Goal: Navigation & Orientation: Find specific page/section

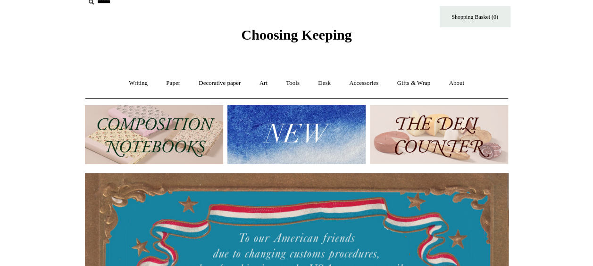
scroll to position [15, 0]
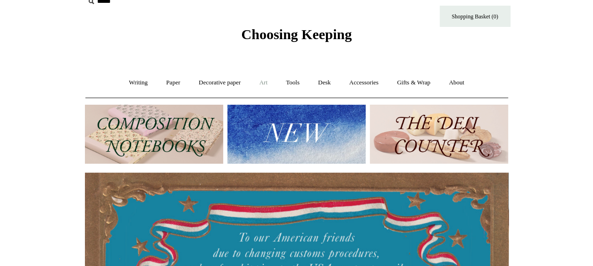
click at [265, 81] on link "Art +" at bounding box center [263, 82] width 25 height 25
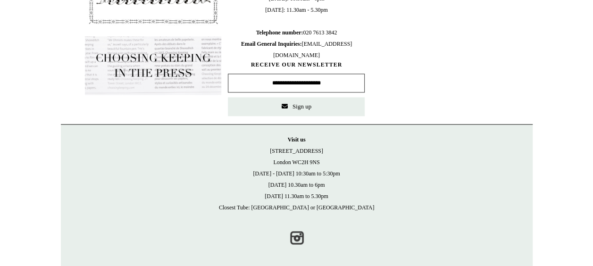
scroll to position [582, 0]
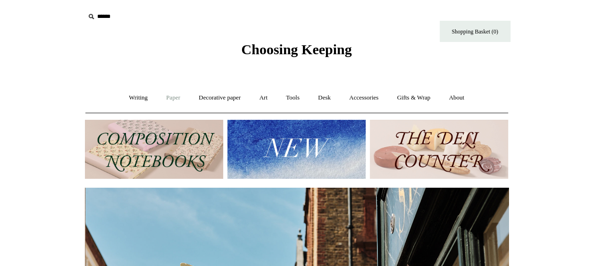
scroll to position [0, 423]
click at [278, 153] on img at bounding box center [296, 149] width 138 height 59
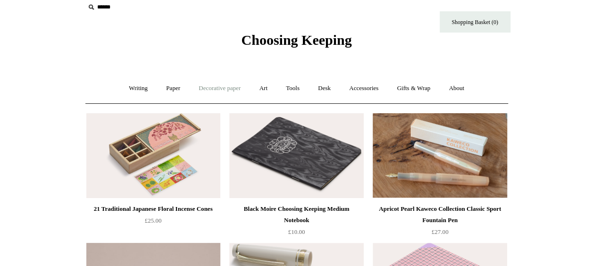
scroll to position [2, 0]
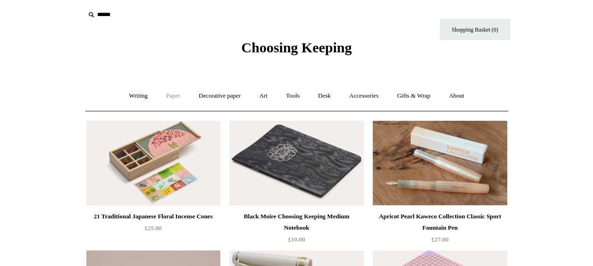
click at [164, 90] on link "Paper +" at bounding box center [172, 95] width 31 height 25
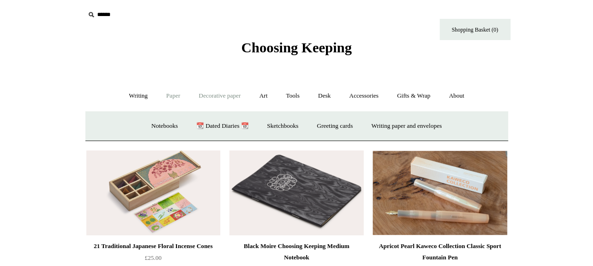
click at [212, 97] on link "Decorative paper +" at bounding box center [219, 95] width 59 height 25
click at [141, 126] on link "All" at bounding box center [152, 126] width 25 height 25
